Goal: Check status: Check status

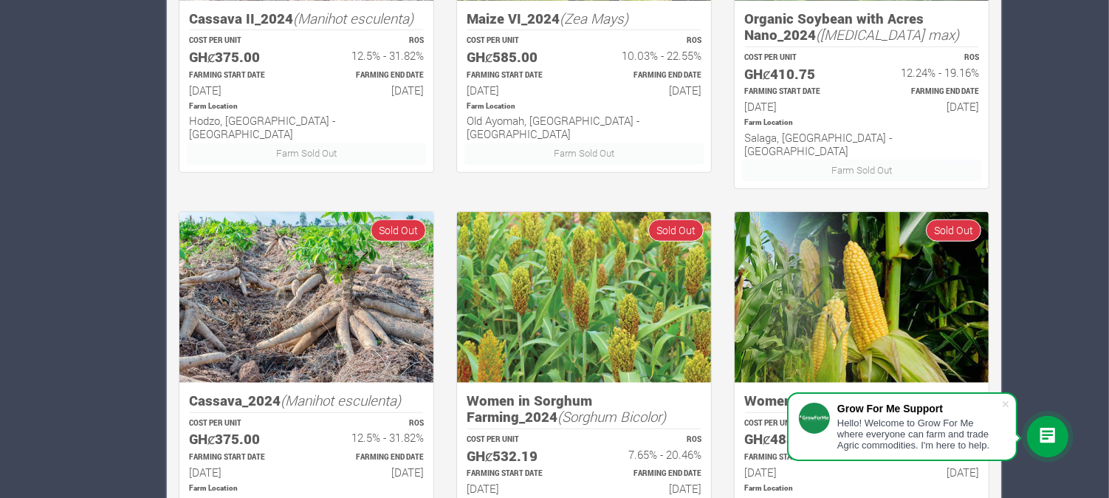
scroll to position [1066, 0]
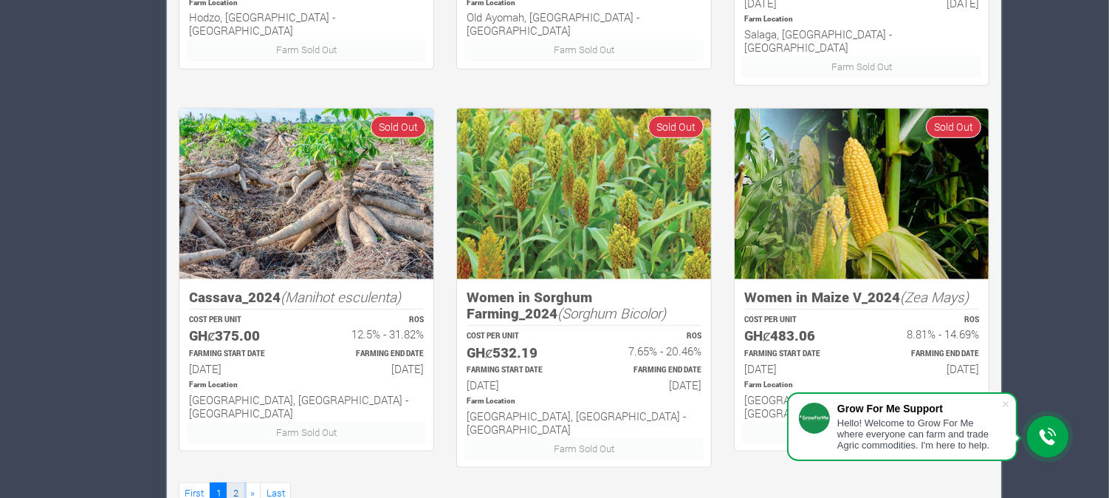
click at [237, 482] on link "2" at bounding box center [236, 492] width 18 height 21
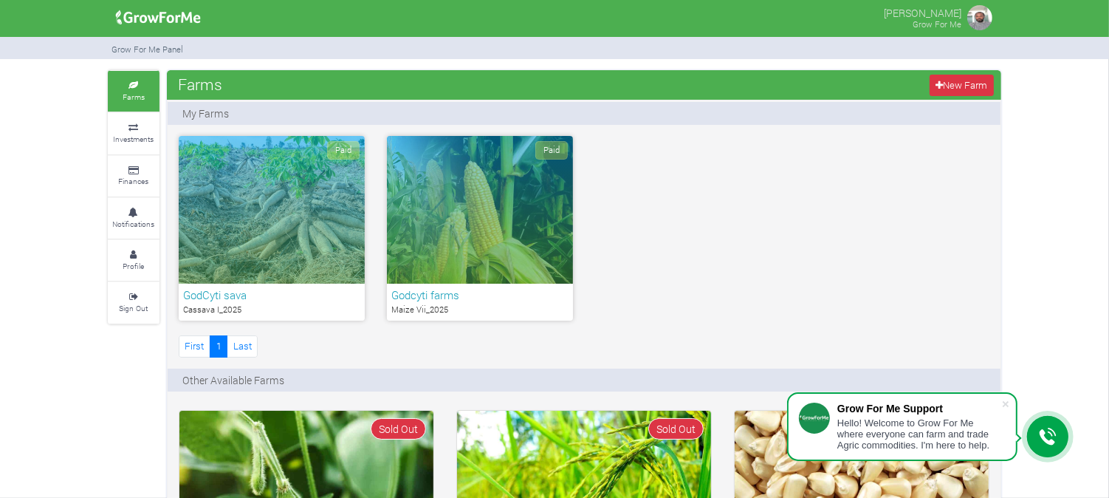
click at [267, 183] on div "Paid" at bounding box center [272, 210] width 186 height 148
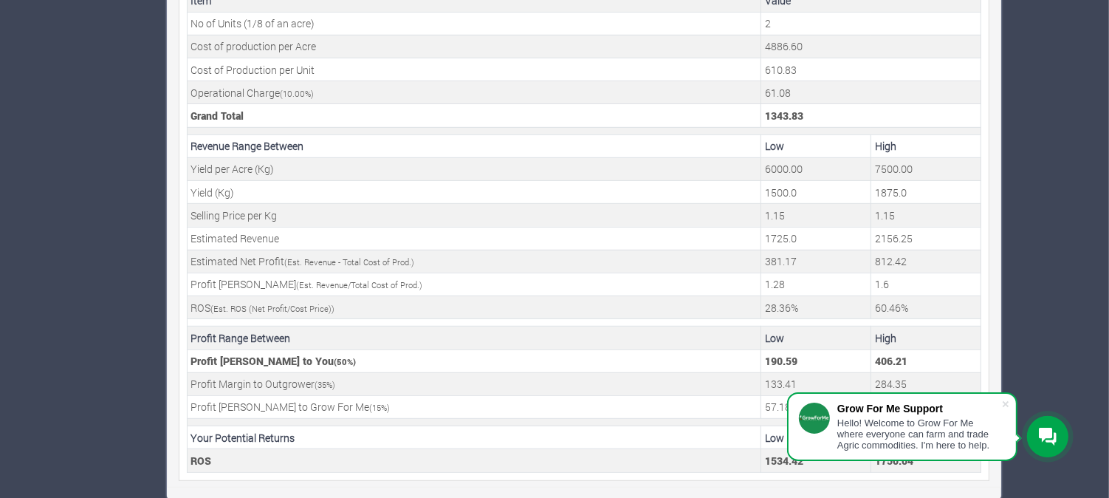
scroll to position [576, 0]
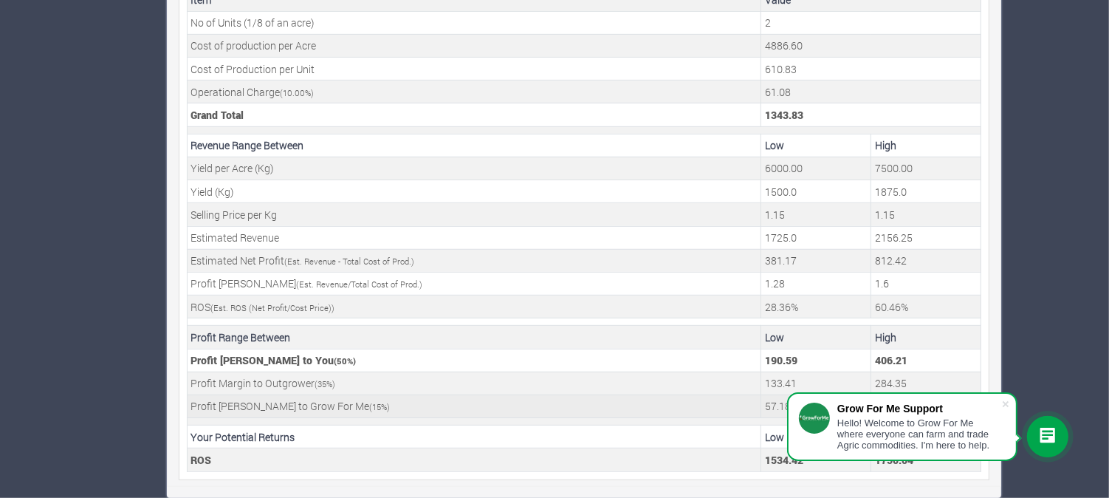
click at [577, 410] on td "Profit Margin to Grow For Me ( 15 %)" at bounding box center [475, 405] width 574 height 23
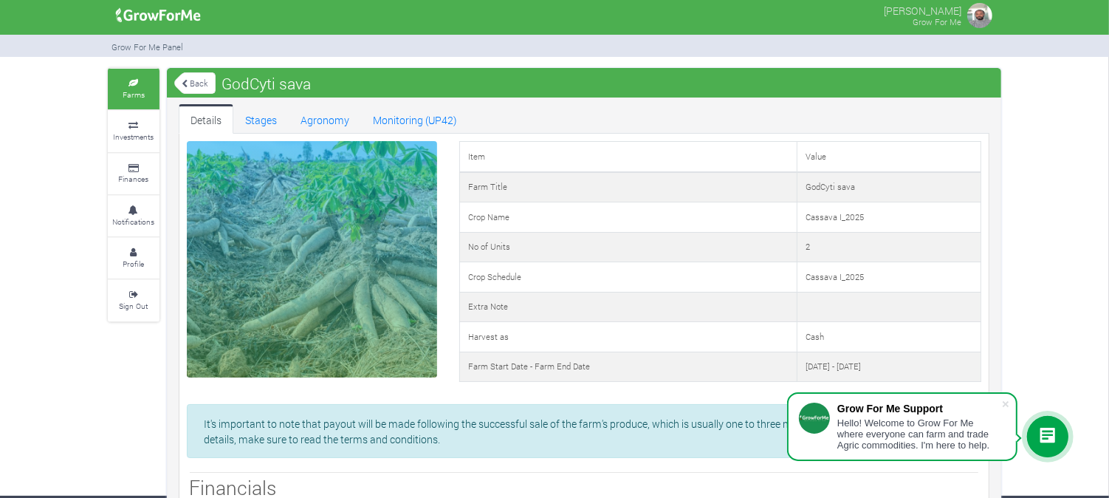
scroll to position [0, 0]
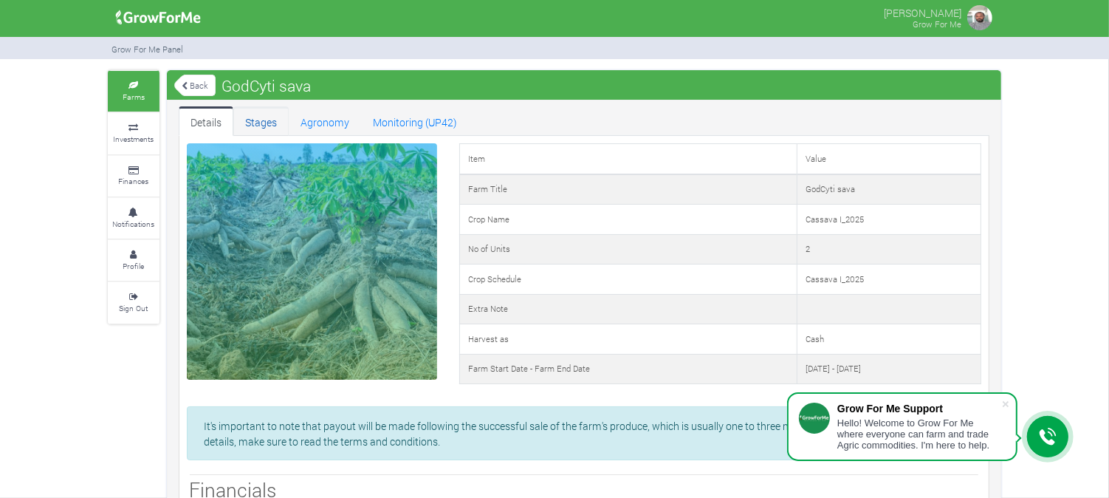
click at [269, 121] on link "Stages" at bounding box center [260, 121] width 55 height 30
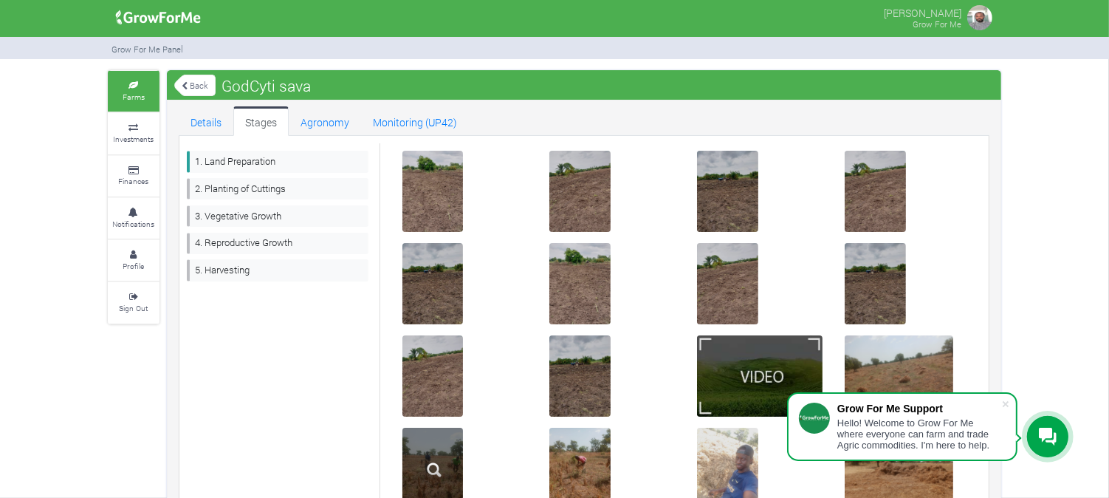
scroll to position [4, 0]
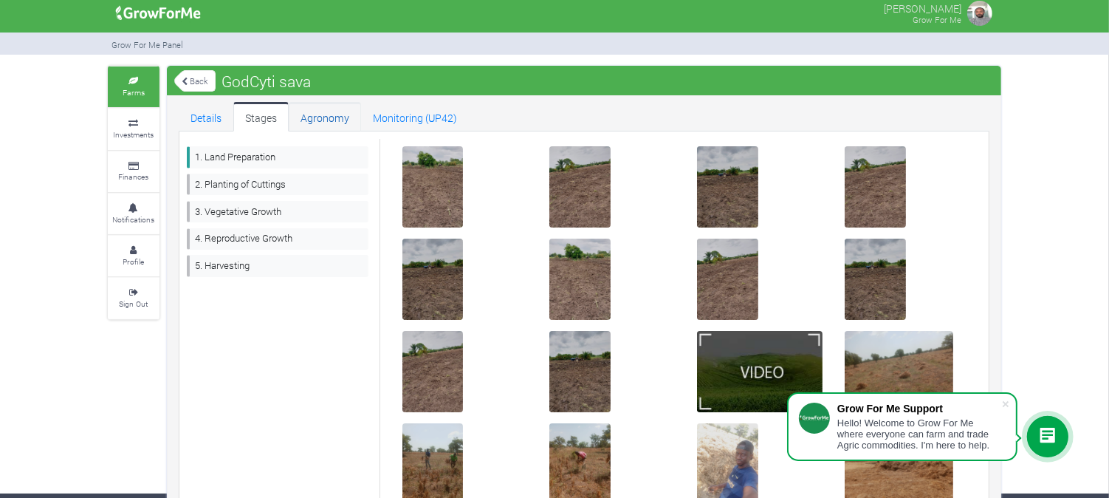
click at [330, 123] on link "Agronomy" at bounding box center [325, 117] width 72 height 30
